Goal: Browse casually: Explore the website without a specific task or goal

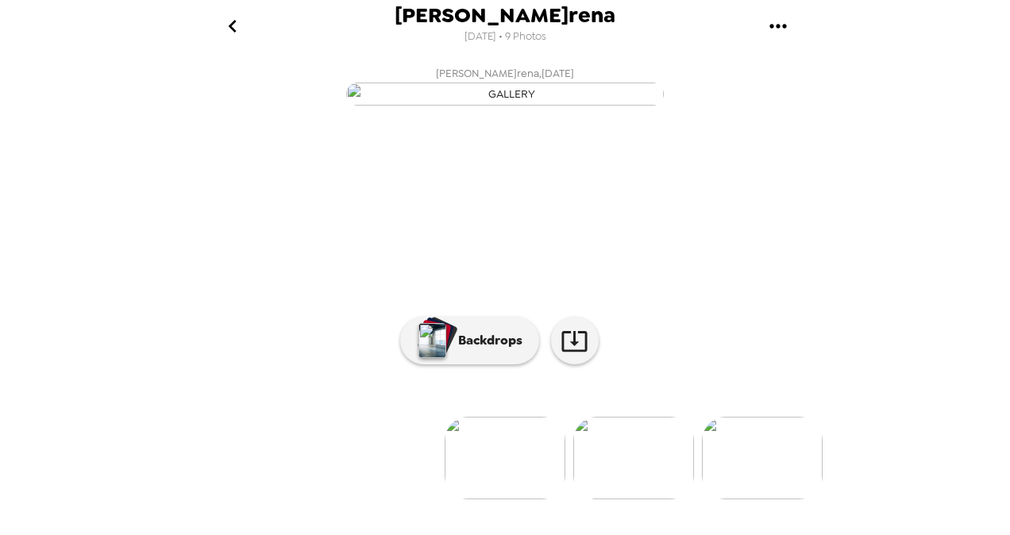
scroll to position [143, 0]
drag, startPoint x: 830, startPoint y: 343, endPoint x: 815, endPoint y: 435, distance: 93.2
click at [815, 435] on div "[PERSON_NAME]rena [DATE] • 9 Photos [PERSON_NAME]rena , [DATE] [PERSON_NAME]ren…" at bounding box center [505, 267] width 1010 height 535
click at [603, 499] on img at bounding box center [633, 458] width 121 height 83
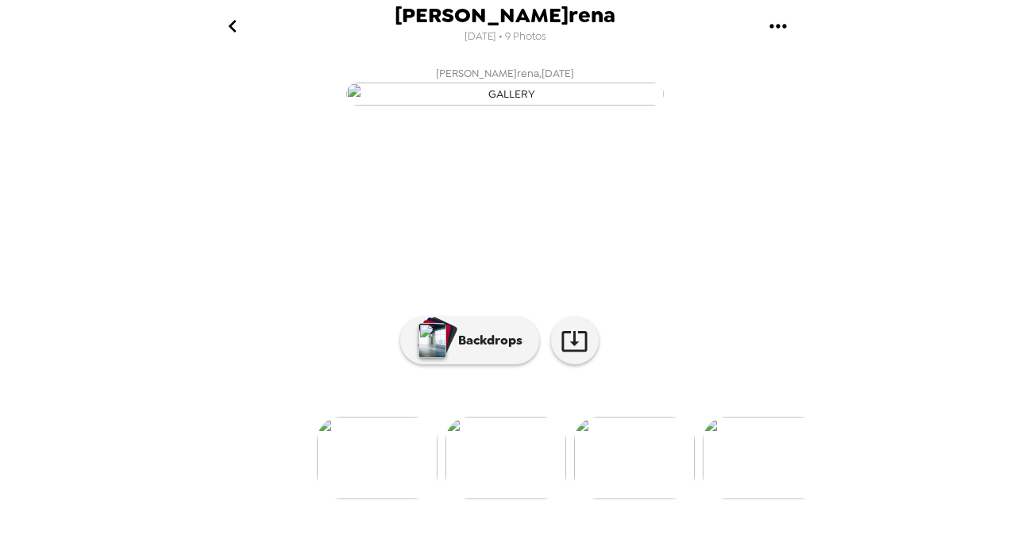
click at [769, 364] on div "Backdrops" at bounding box center [504, 341] width 635 height 48
click at [748, 475] on img at bounding box center [763, 458] width 121 height 83
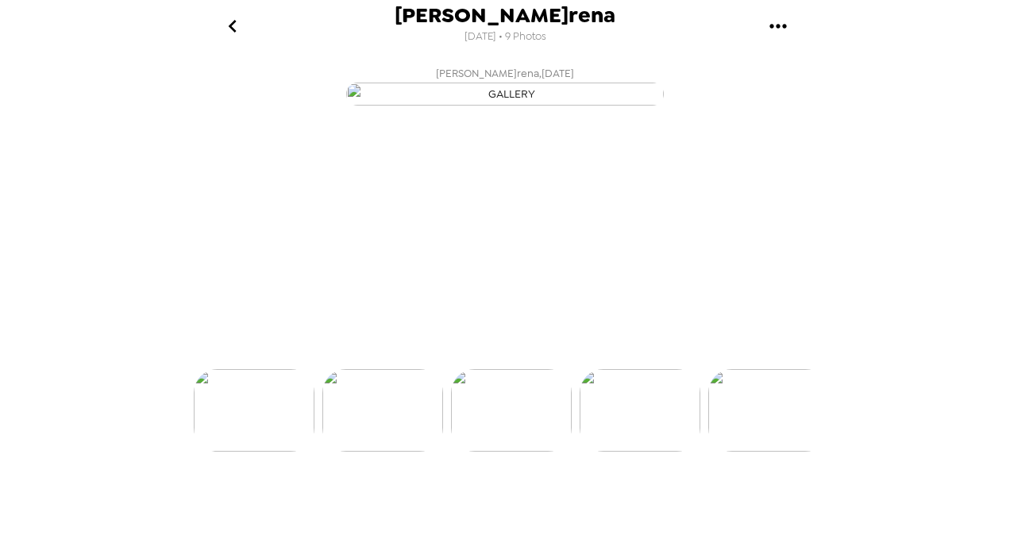
scroll to position [0, 384]
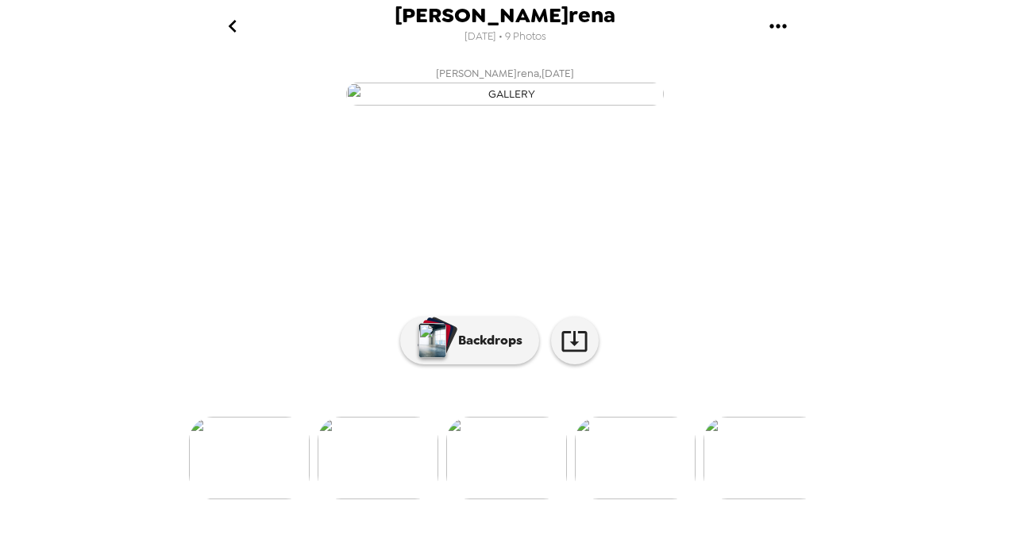
click at [743, 499] on img at bounding box center [763, 458] width 121 height 83
click at [765, 492] on img at bounding box center [765, 458] width 121 height 83
click at [412, 493] on img at bounding box center [407, 458] width 121 height 83
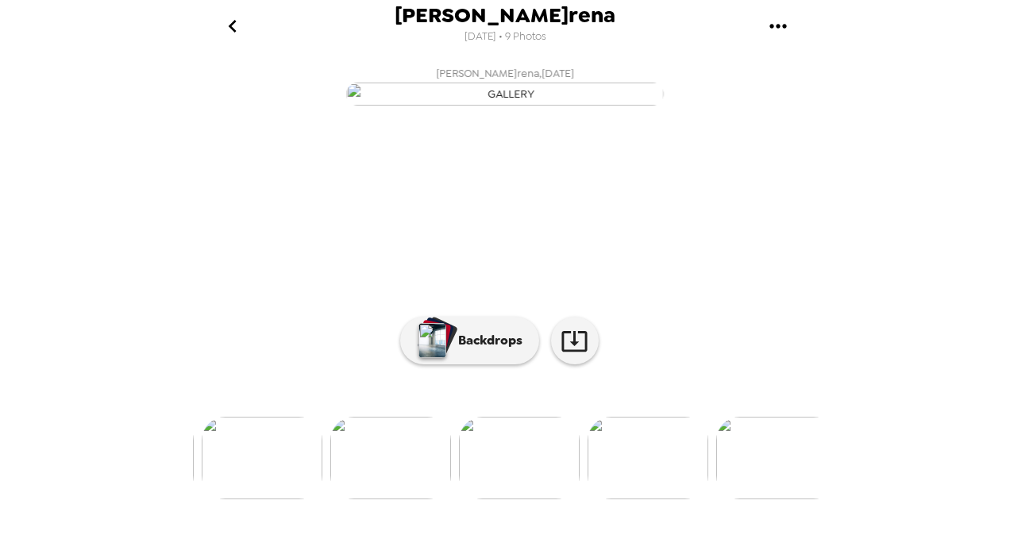
scroll to position [152, 0]
click at [634, 487] on img at bounding box center [648, 458] width 121 height 83
click at [502, 459] on img at bounding box center [509, 458] width 121 height 83
click at [568, 345] on icon at bounding box center [575, 341] width 28 height 28
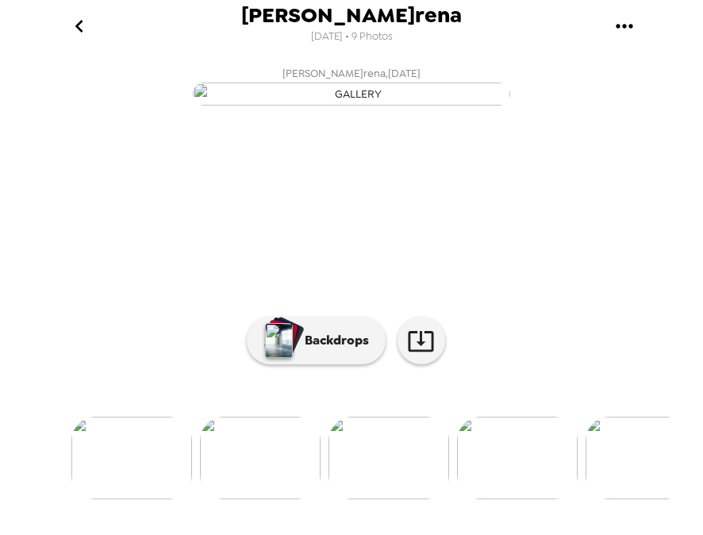
scroll to position [0, 157]
click at [253, 494] on img at bounding box center [194, 458] width 121 height 83
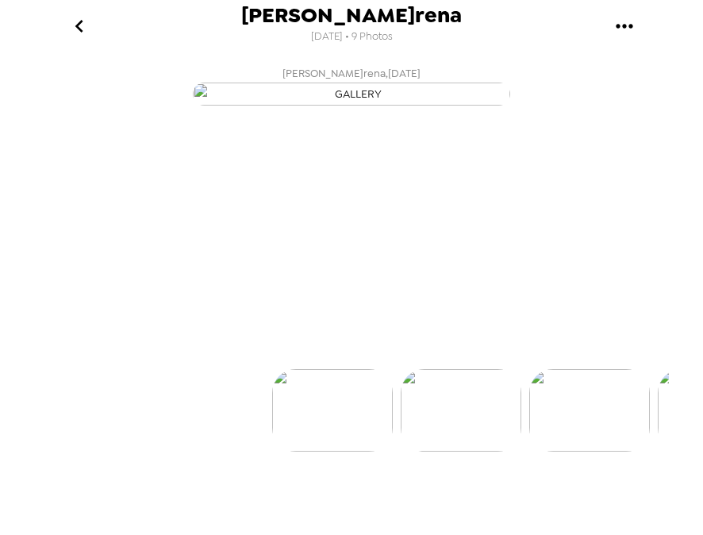
scroll to position [0, 0]
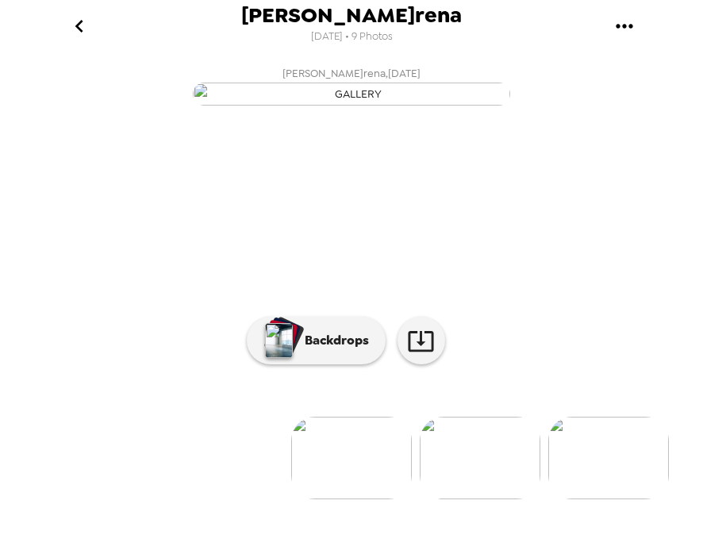
click at [448, 499] on img at bounding box center [480, 458] width 121 height 83
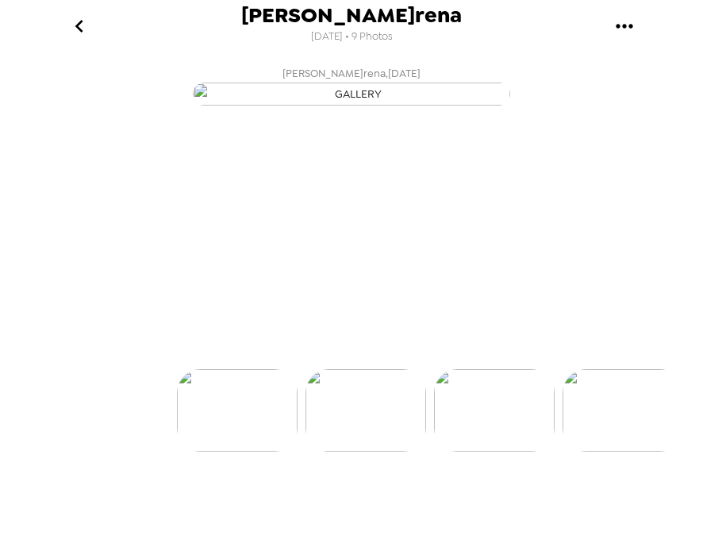
scroll to position [0, 128]
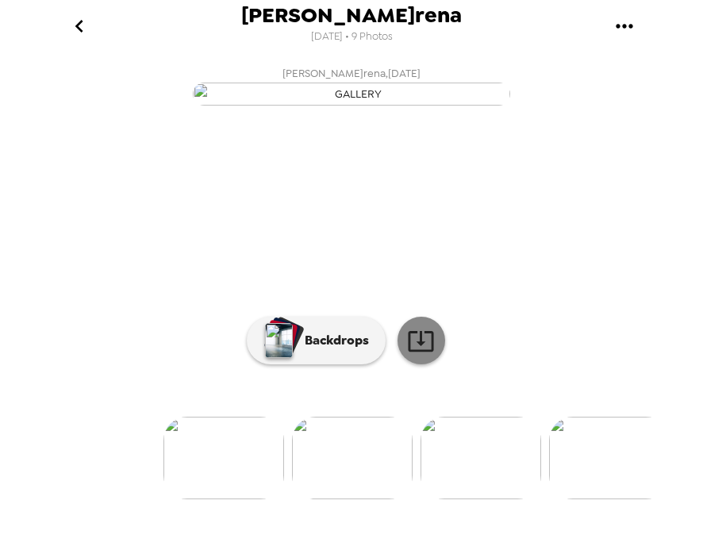
click at [413, 355] on icon at bounding box center [421, 341] width 28 height 28
click at [611, 499] on img at bounding box center [609, 458] width 121 height 83
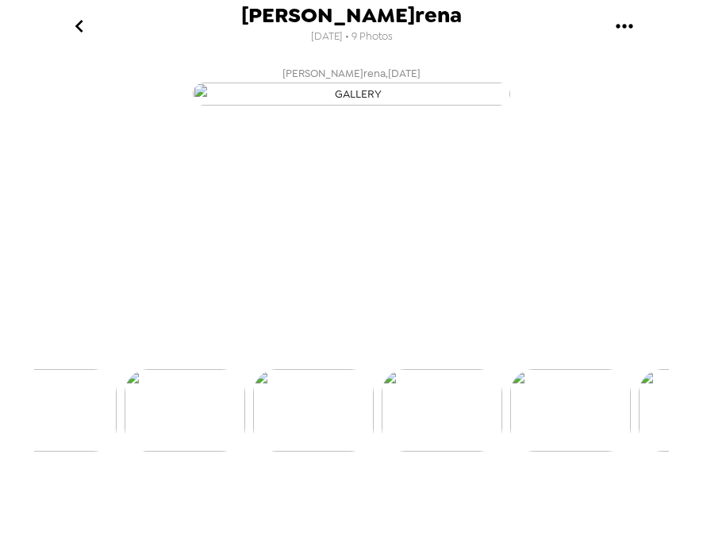
scroll to position [0, 384]
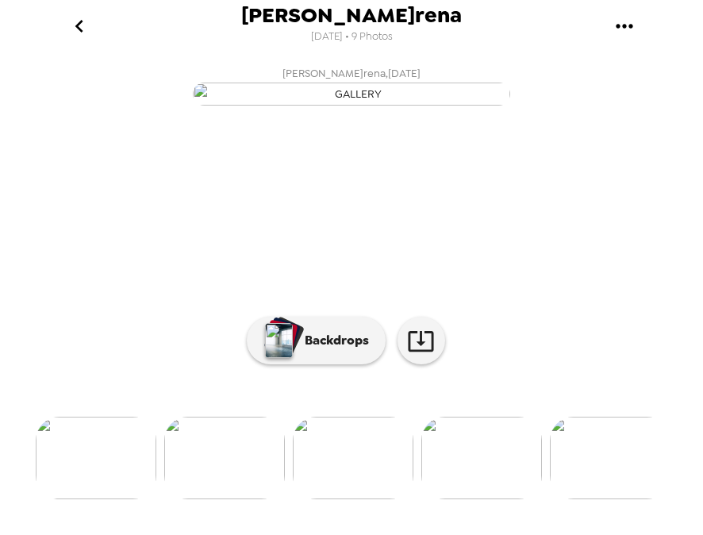
click at [379, 489] on img at bounding box center [353, 458] width 121 height 83
click at [208, 457] on img at bounding box center [224, 458] width 121 height 83
click at [407, 355] on icon at bounding box center [421, 341] width 28 height 28
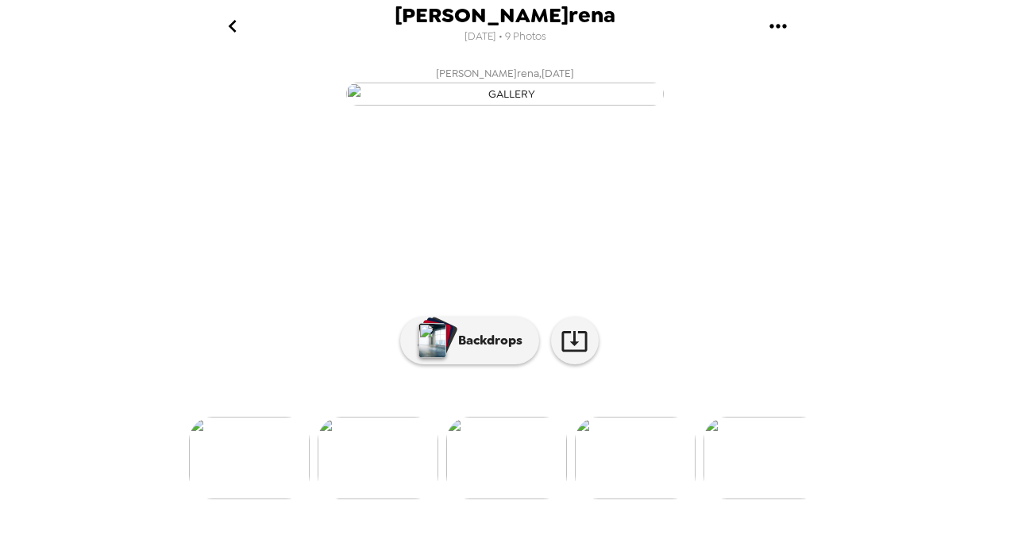
scroll to position [152, 0]
click at [395, 455] on img at bounding box center [378, 458] width 121 height 83
